Goal: Navigation & Orientation: Find specific page/section

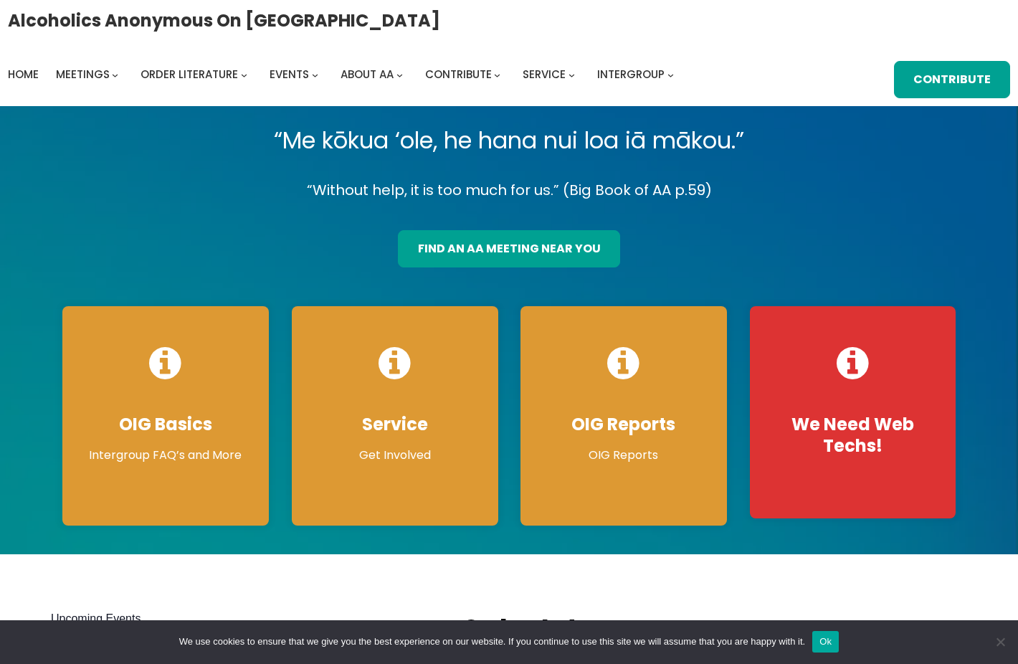
click at [982, 214] on span at bounding box center [509, 330] width 1018 height 448
click at [338, 63] on div "Alcoholics Anonymous on Oahu Home Meetings Physical Meetings Online Meetings Pr…" at bounding box center [509, 53] width 1003 height 90
click at [955, 211] on div "“Me kōkua ‘ole, he hana nui loa iā mākou.” “Without help, it is too much for us…" at bounding box center [509, 329] width 916 height 419
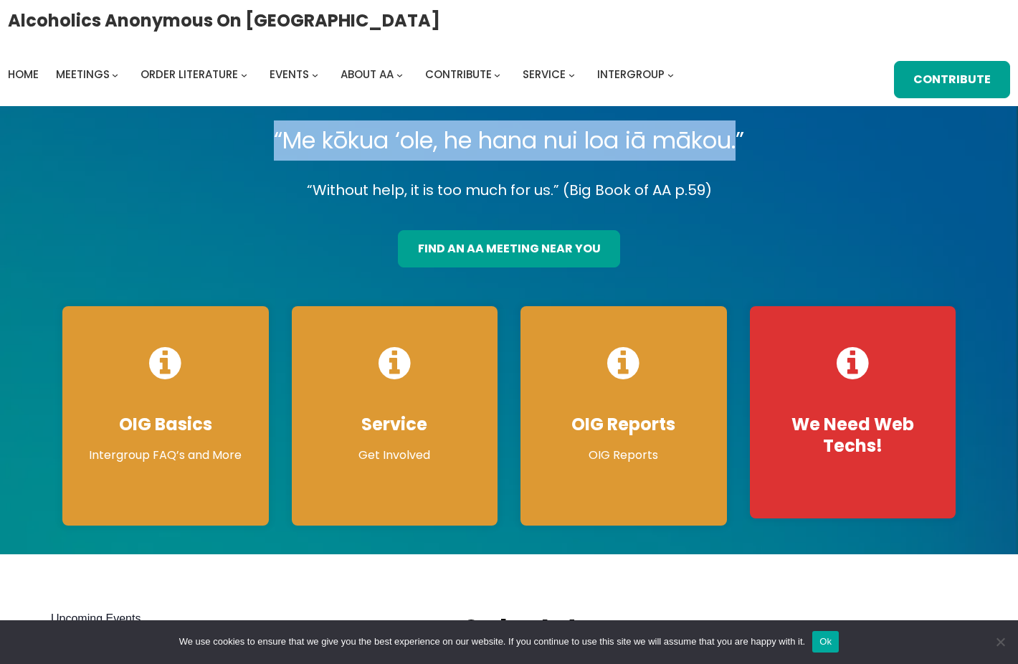
drag, startPoint x: 741, startPoint y: 141, endPoint x: 255, endPoint y: 148, distance: 486.1
click at [255, 148] on p "“Me kōkua ‘ole, he hana nui loa iā mākou.”" at bounding box center [509, 140] width 916 height 40
copy p "“Me kōkua ‘ole, he hana nui loa iā mākou."
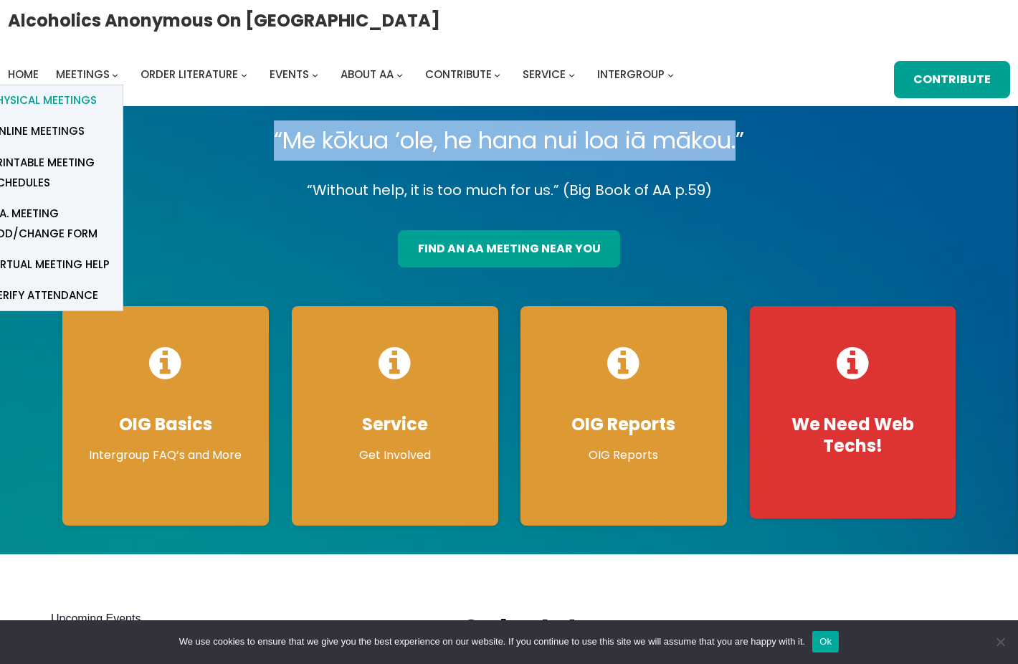
click at [97, 90] on span "Physical Meetings" at bounding box center [43, 100] width 107 height 20
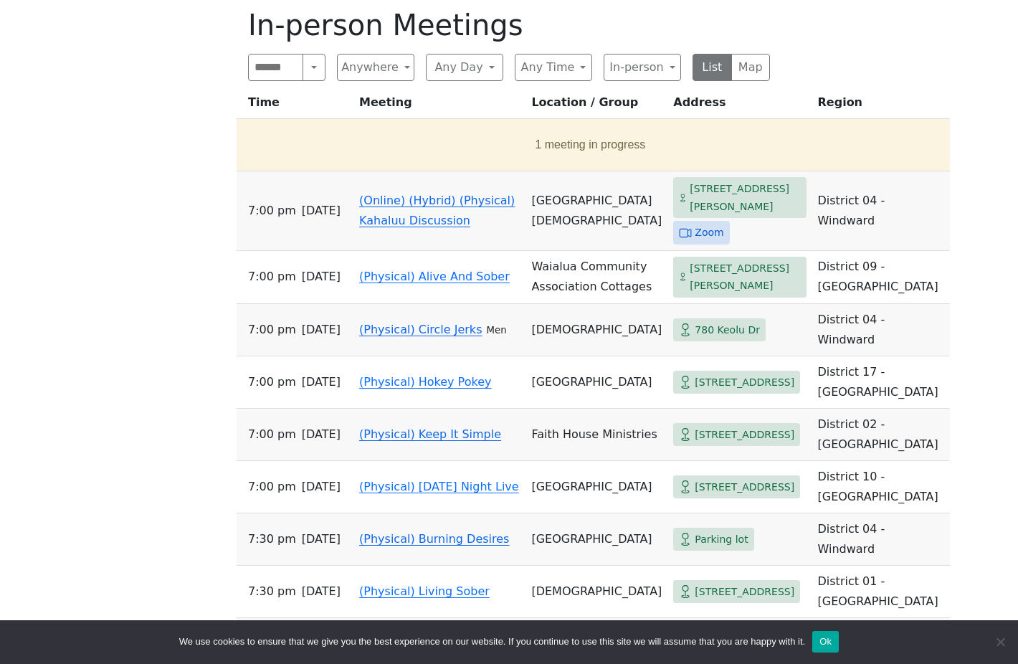
scroll to position [717, 0]
